Goal: Transaction & Acquisition: Purchase product/service

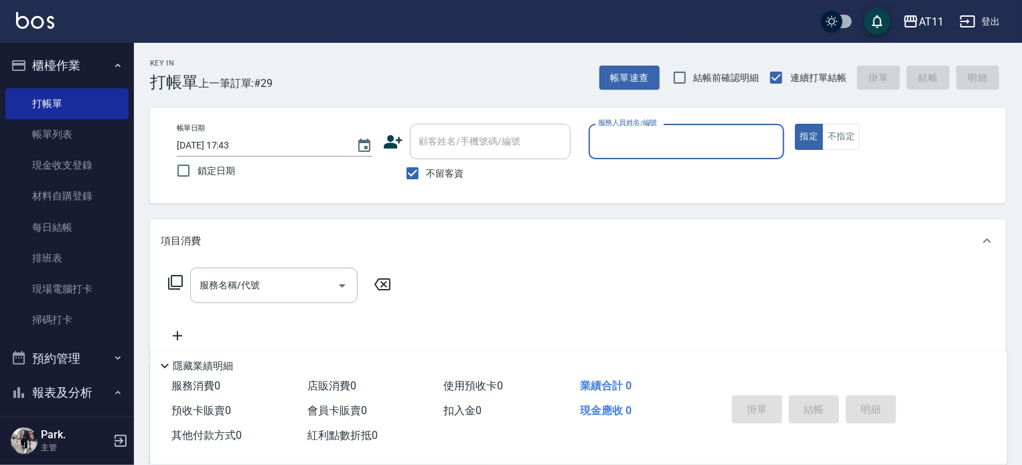
type input "ㄋ"
type input "Alisa-S"
type button "true"
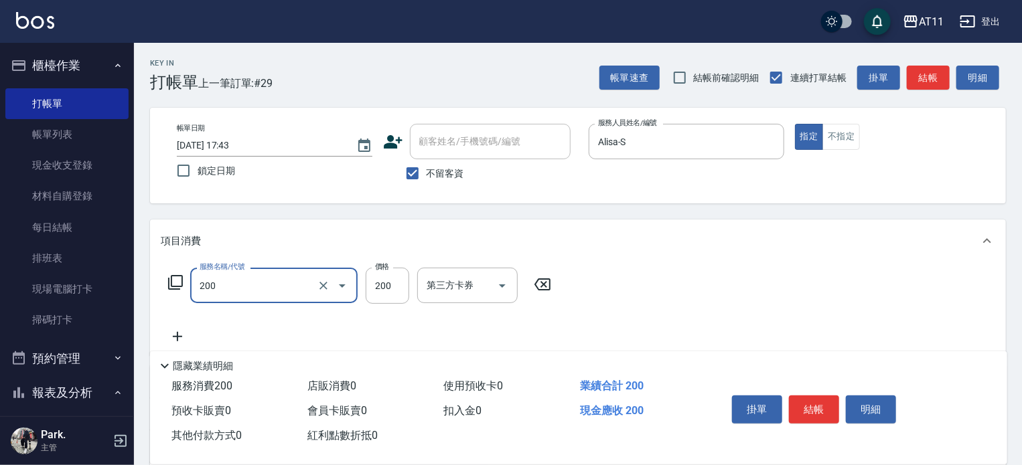
type input "剪髮(200)"
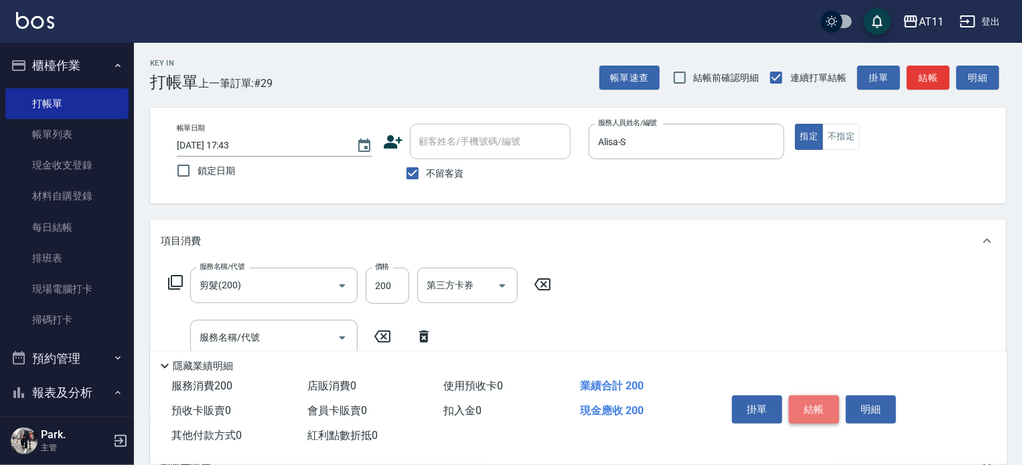
drag, startPoint x: 814, startPoint y: 407, endPoint x: 590, endPoint y: 310, distance: 243.9
click at [800, 407] on button "結帳" at bounding box center [814, 410] width 50 height 28
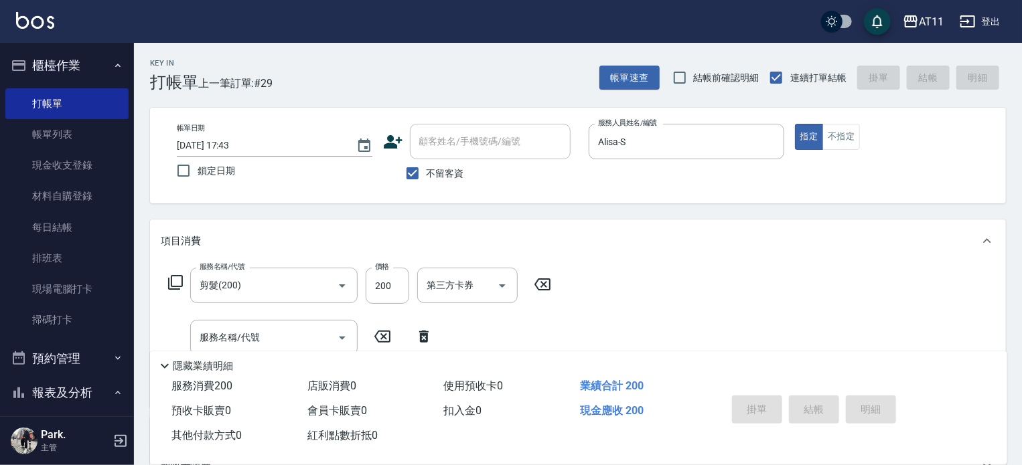
type input "[DATE] 18:58"
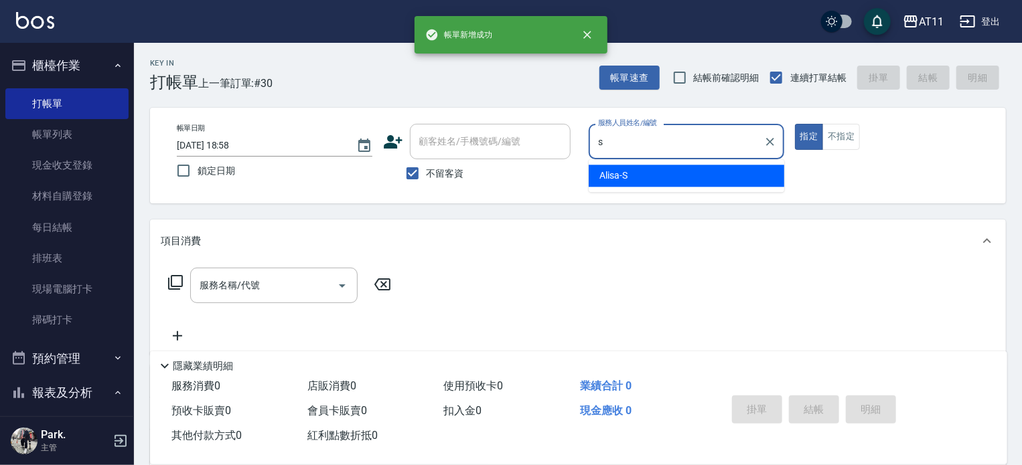
type input "Alisa-S"
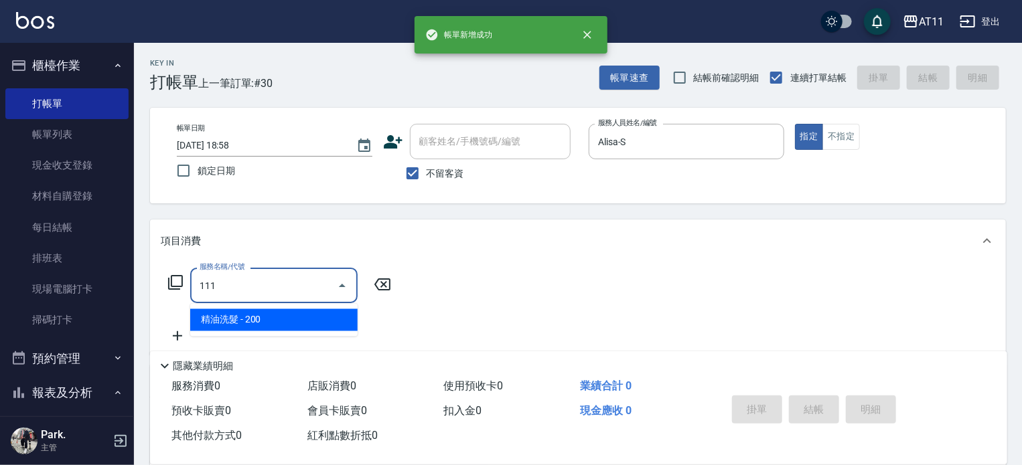
type input "精油洗髮(111)"
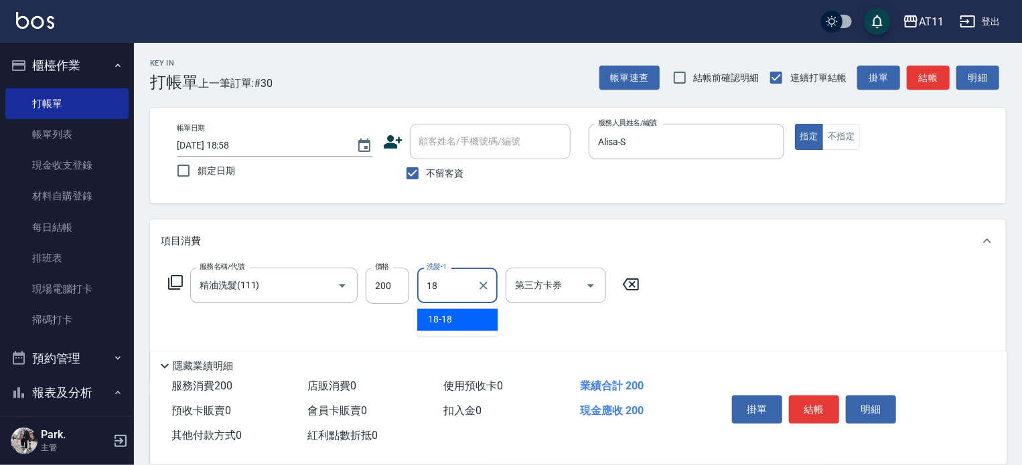
type input "18-18"
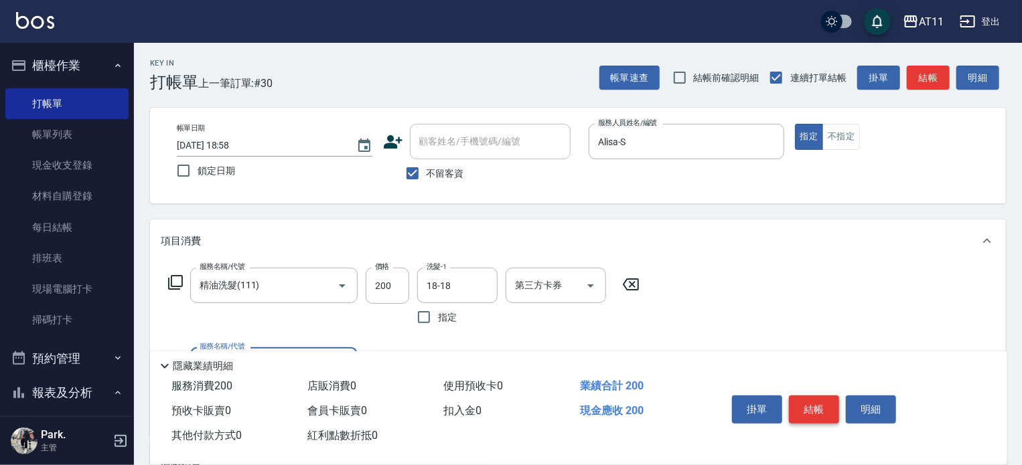
click at [823, 405] on button "結帳" at bounding box center [814, 410] width 50 height 28
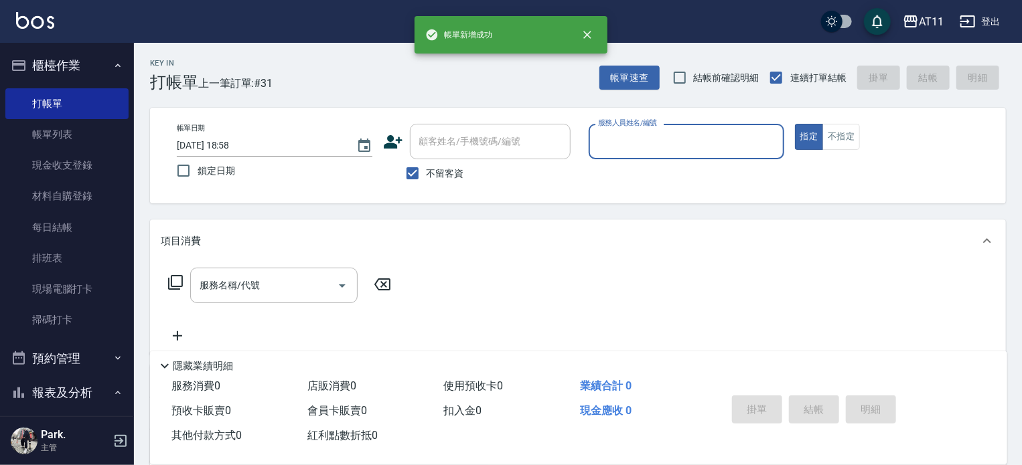
click at [823, 405] on div "掛單 結帳 明細" at bounding box center [814, 411] width 175 height 42
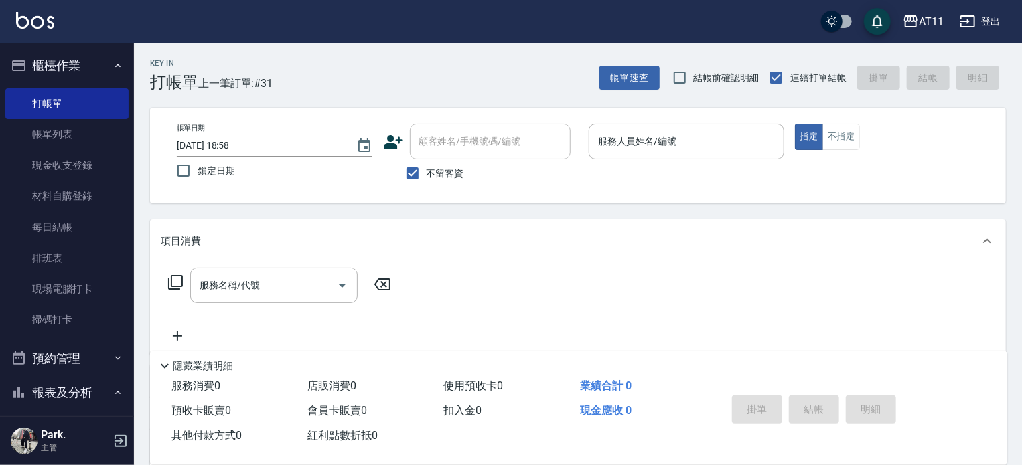
click at [823, 405] on div "掛單 結帳 明細" at bounding box center [814, 411] width 175 height 42
type input "s"
click at [795, 124] on button "指定" at bounding box center [809, 137] width 29 height 26
type input "1"
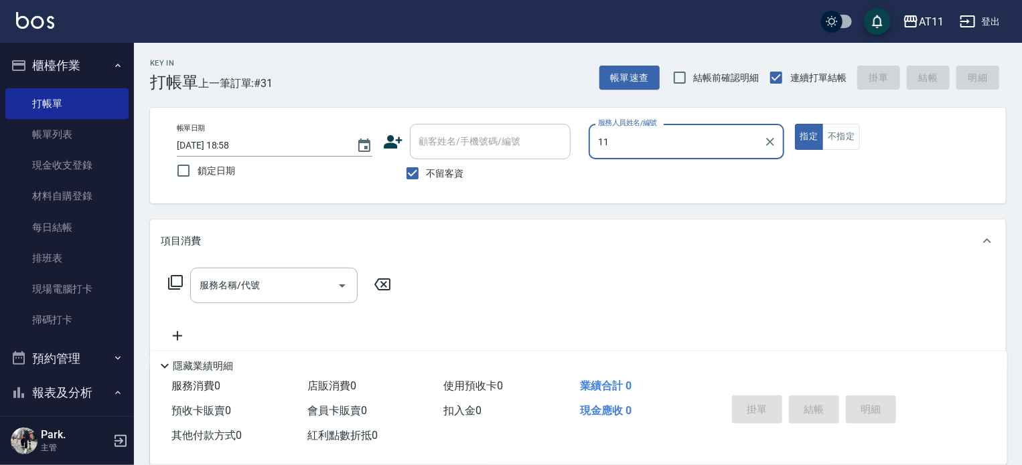
type input "11"
click at [795, 124] on button "指定" at bounding box center [809, 137] width 29 height 26
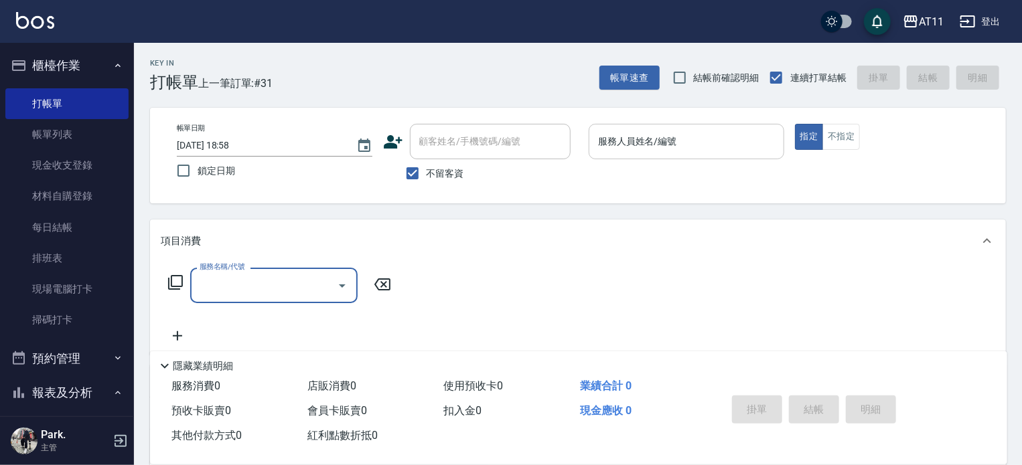
click at [679, 144] on input "服務人員姓名/編號" at bounding box center [687, 141] width 184 height 23
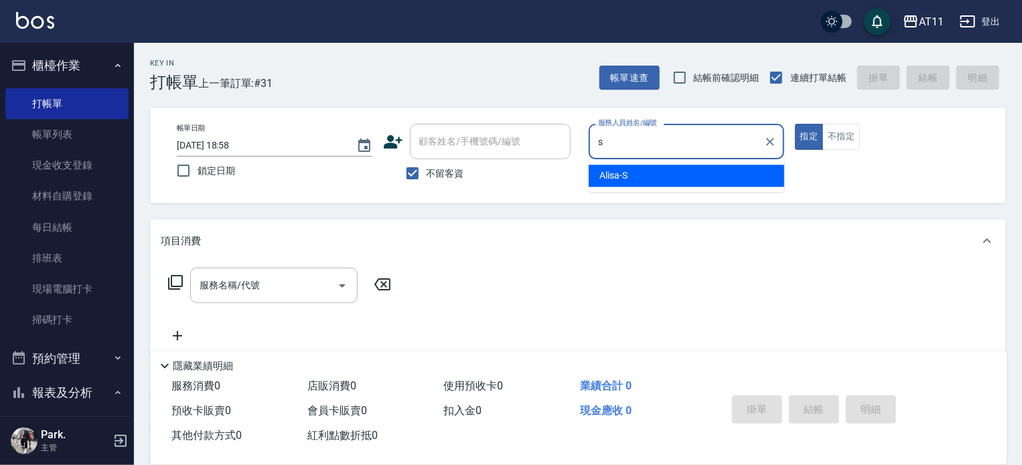
type input "Alisa-S"
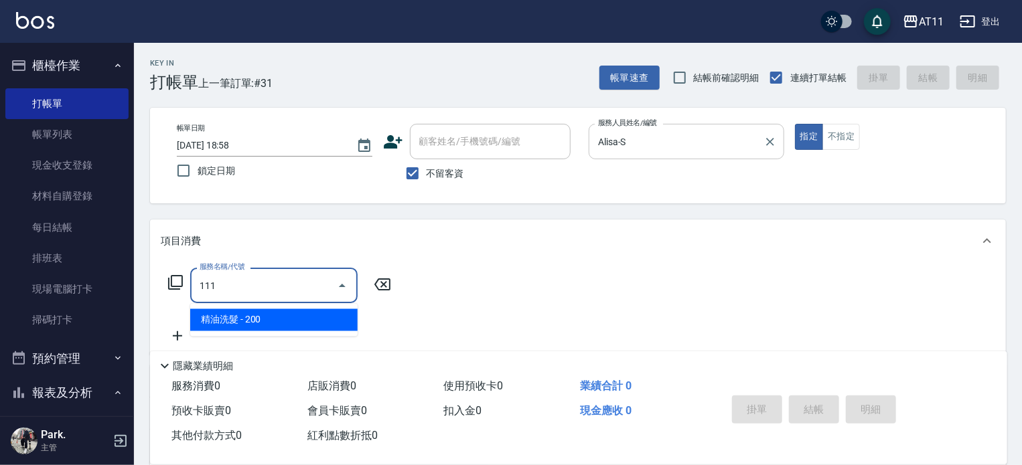
type input "精油洗髮(111)"
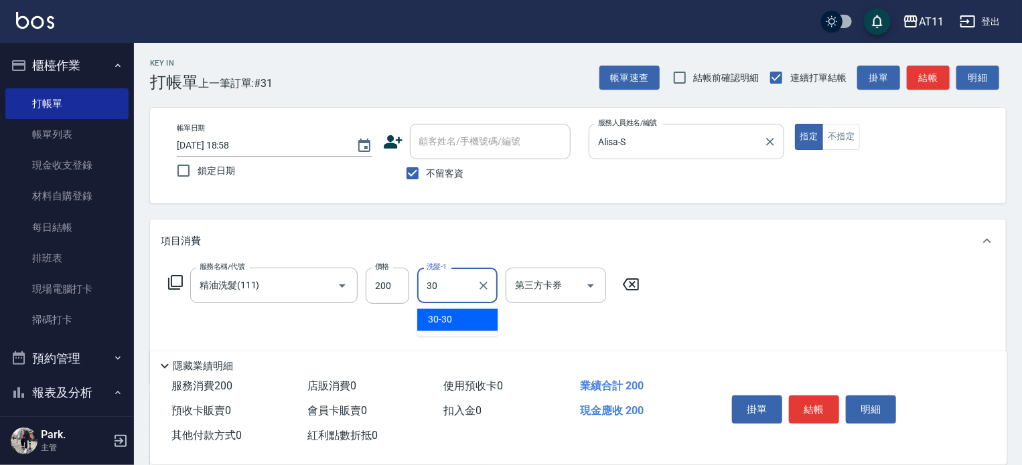
type input "30-30"
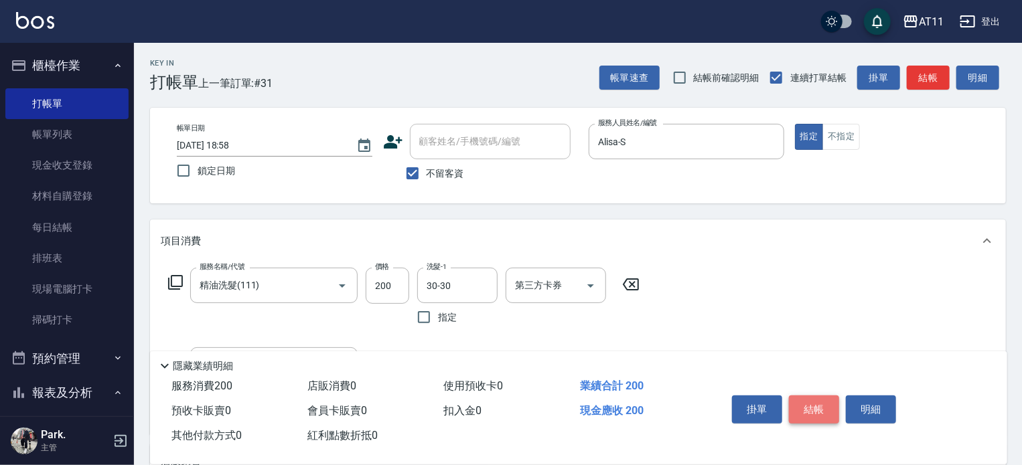
click at [817, 411] on button "結帳" at bounding box center [814, 410] width 50 height 28
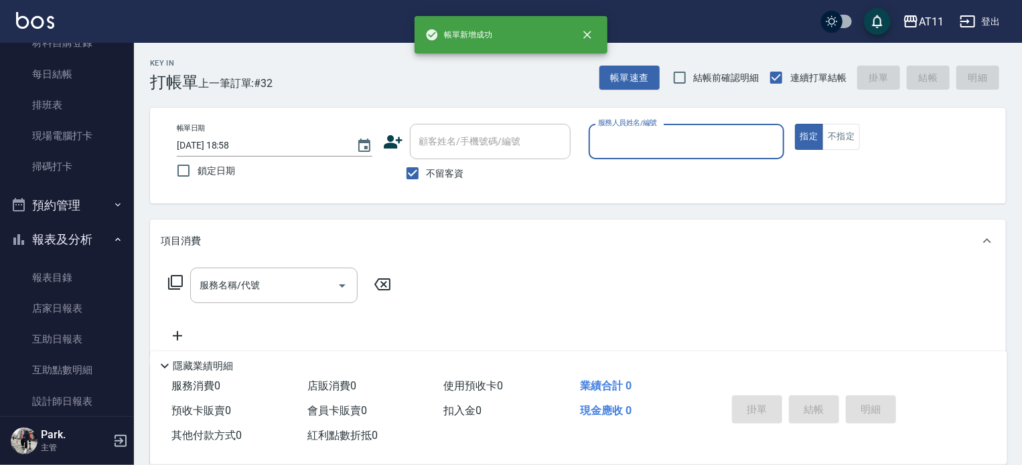
scroll to position [268, 0]
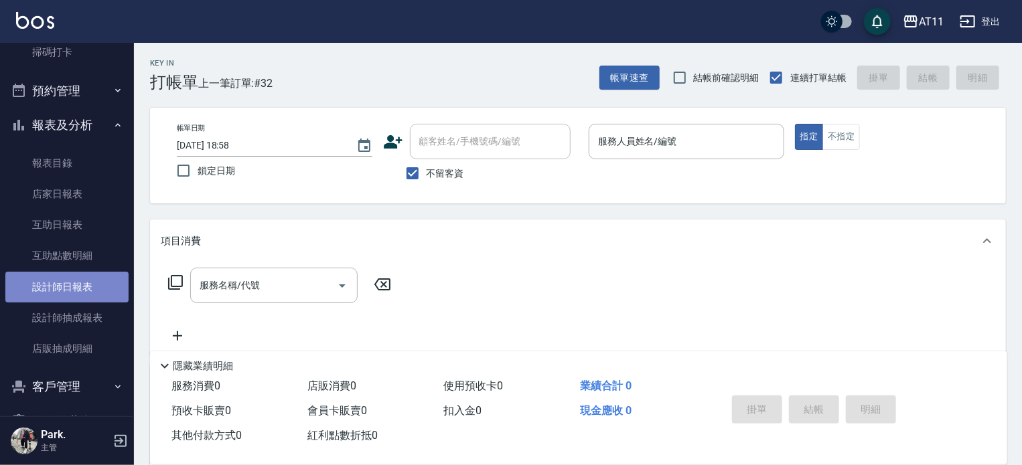
click at [104, 290] on link "設計師日報表" at bounding box center [66, 287] width 123 height 31
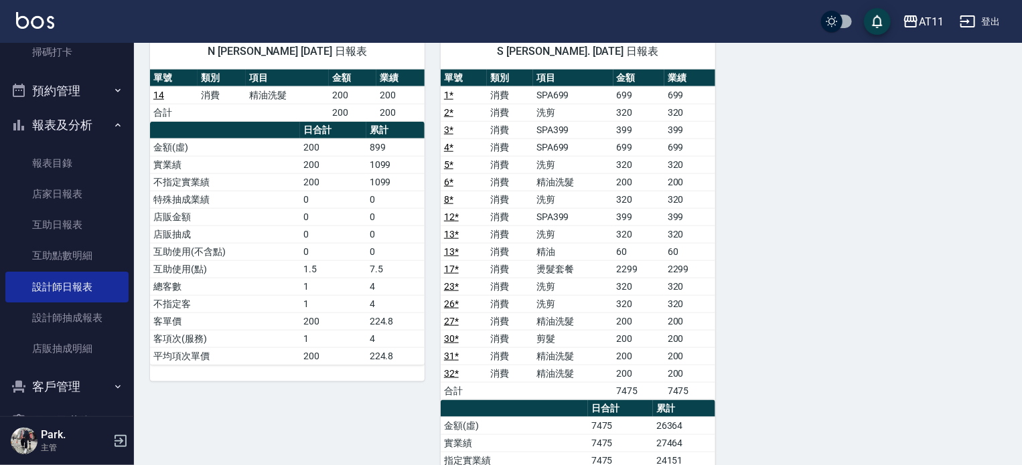
scroll to position [804, 0]
